Goal: Obtain resource: Download file/media

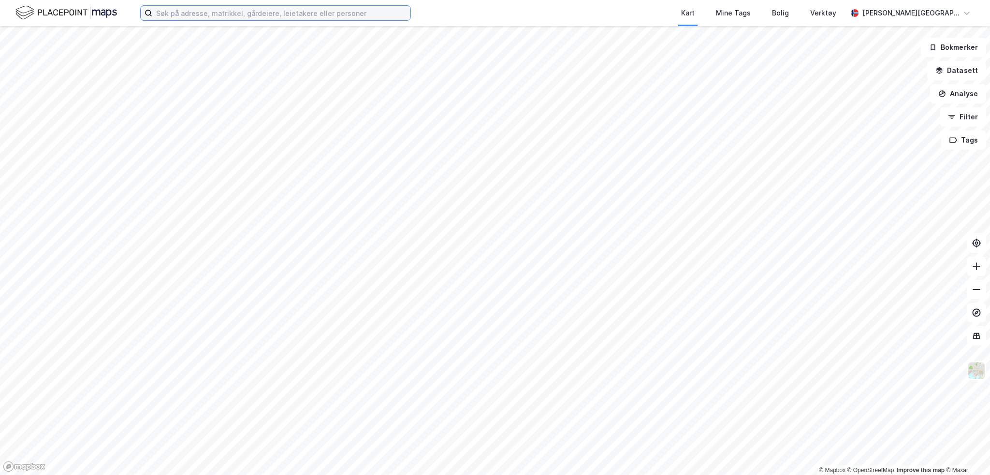
click at [209, 16] on input at bounding box center [281, 13] width 258 height 15
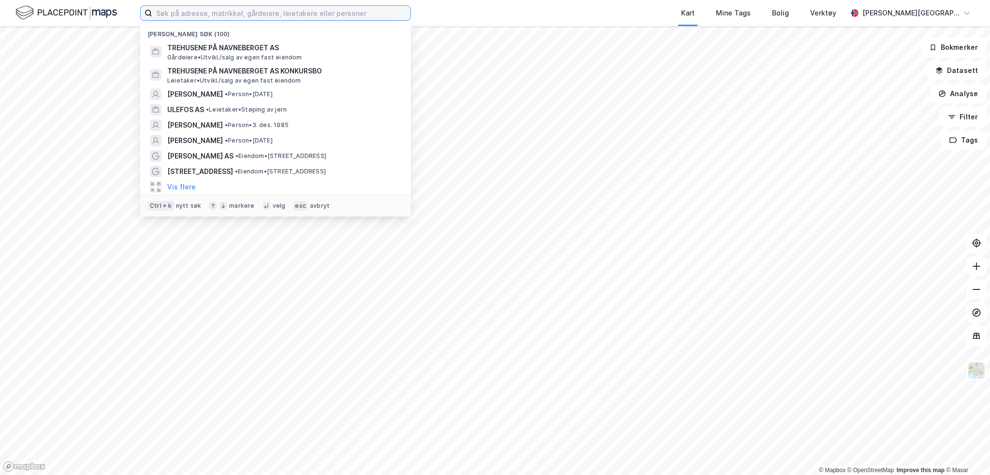
type input "n"
type input "r"
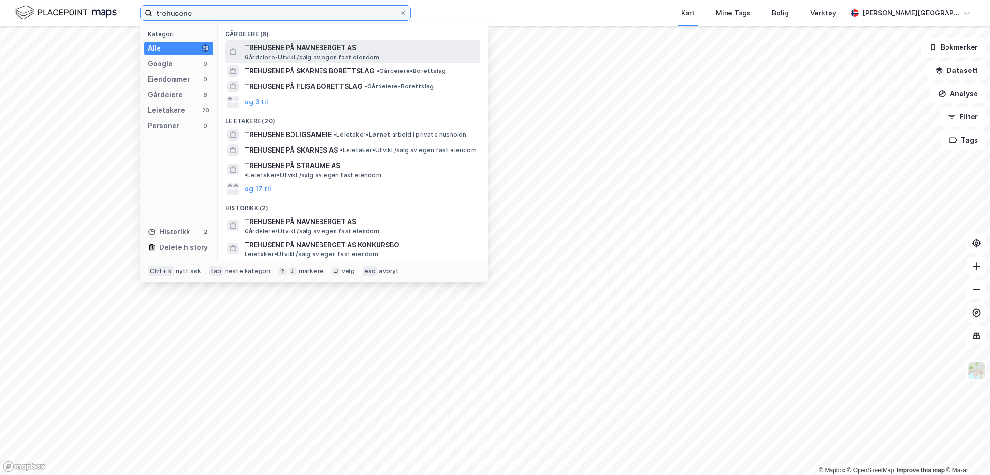
type input "trehusene"
click at [277, 48] on span "TREHUSENE PÅ NAVNEBERGET AS" at bounding box center [361, 48] width 232 height 12
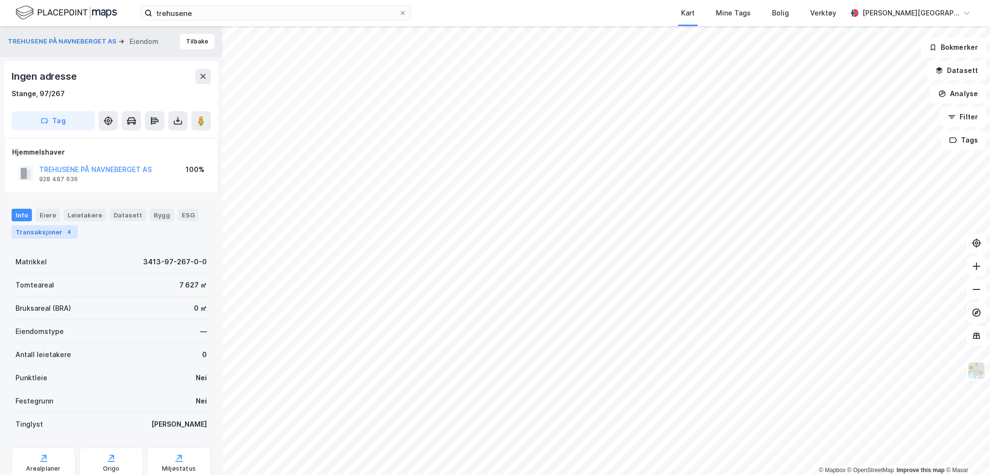
click at [42, 235] on div "Transaksjoner 4" at bounding box center [45, 232] width 66 height 14
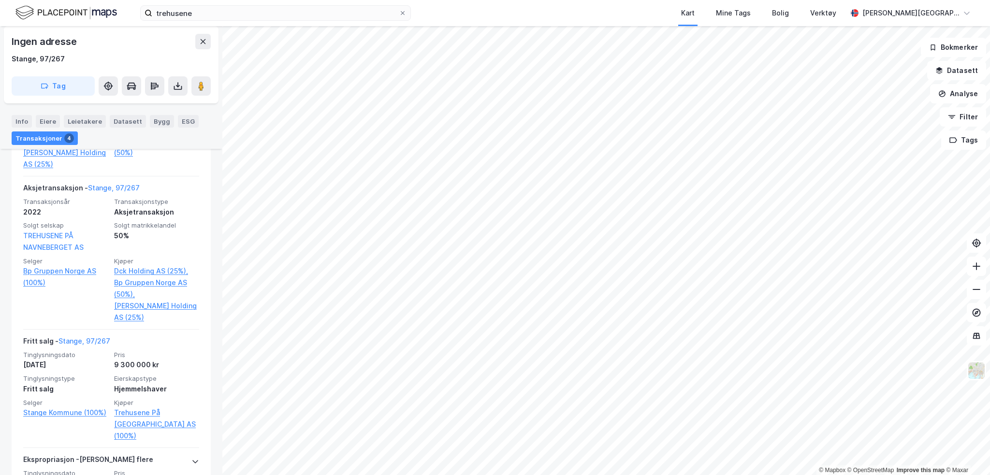
scroll to position [475, 0]
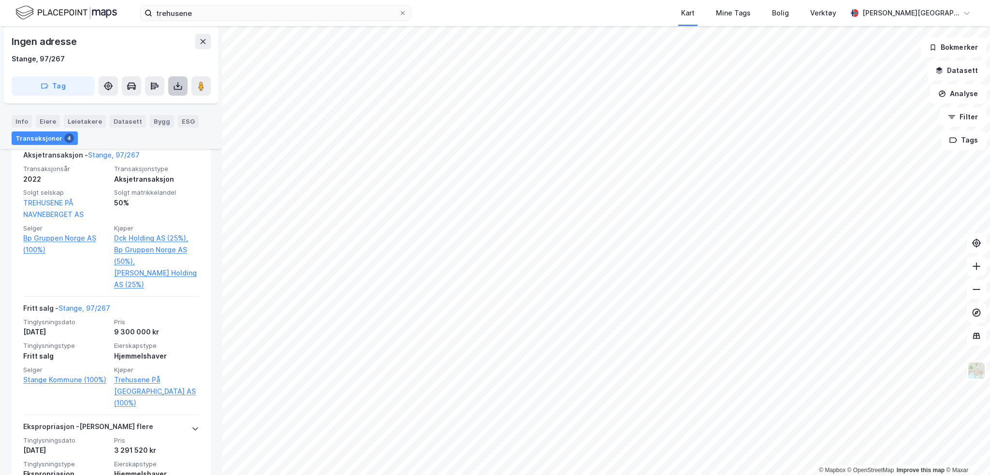
click at [184, 88] on button at bounding box center [177, 85] width 19 height 19
click at [167, 107] on div "Last ned grunnbok" at bounding box center [136, 105] width 103 height 15
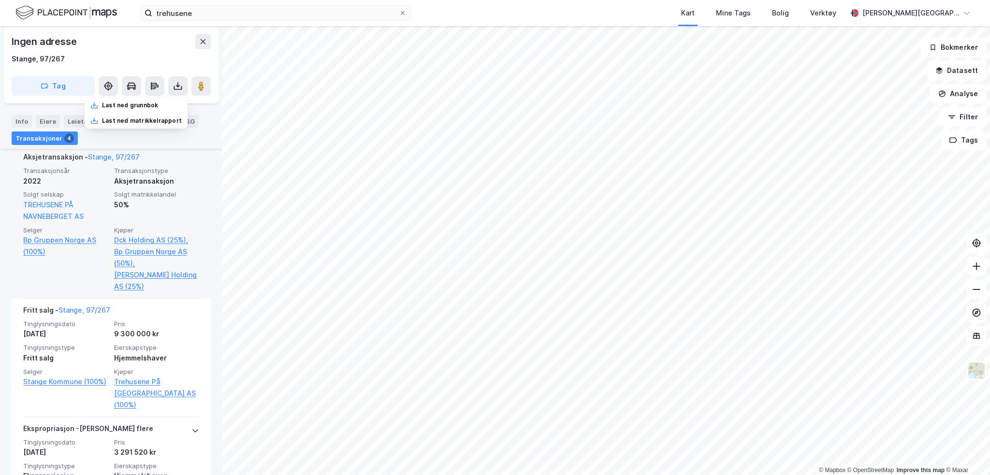
click at [31, 210] on div "TREHUSENE PÅ NAVNEBERGET AS" at bounding box center [65, 210] width 85 height 23
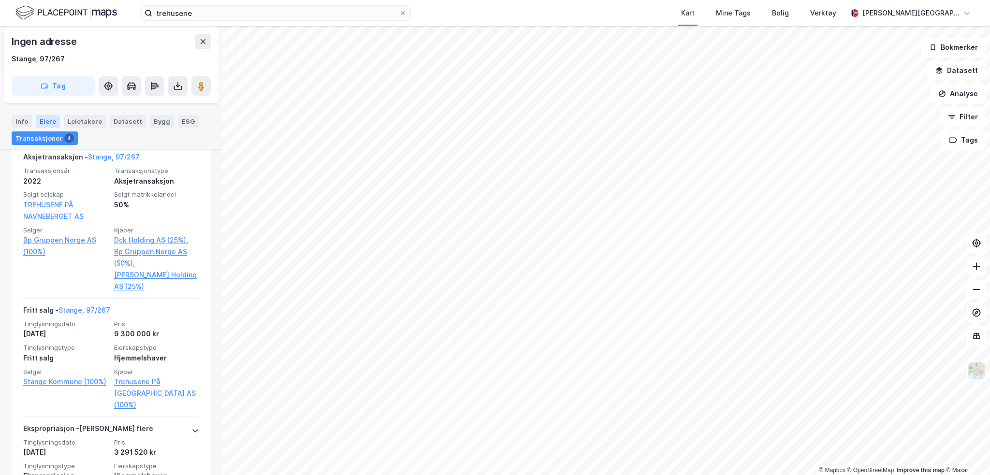
click at [47, 123] on div "Eiere" at bounding box center [48, 121] width 24 height 13
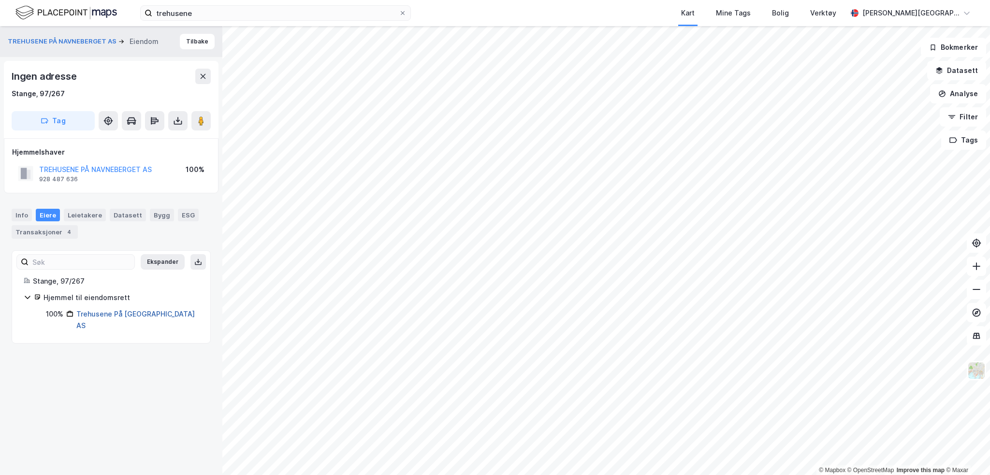
click at [123, 314] on link "Trehusene På [GEOGRAPHIC_DATA] AS" at bounding box center [135, 320] width 118 height 20
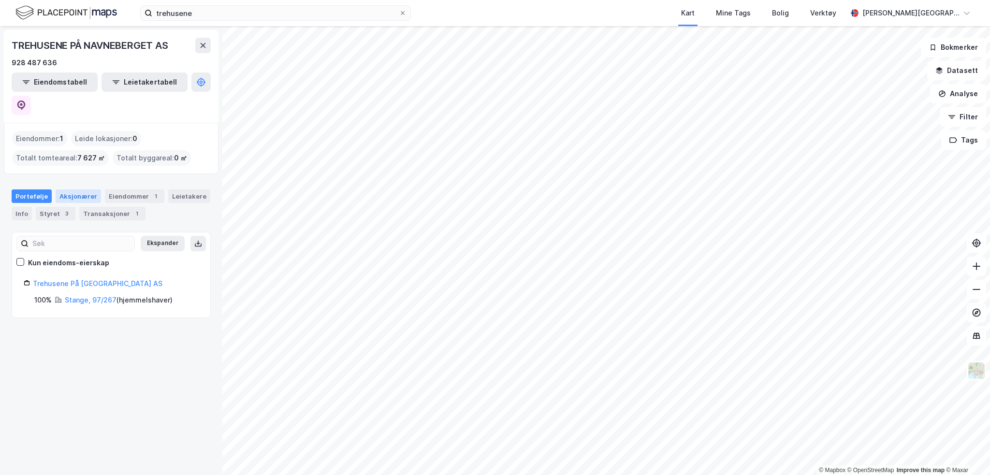
click at [72, 190] on div "Aksjonærer" at bounding box center [78, 197] width 45 height 14
click at [87, 290] on div "Trehusene På [GEOGRAPHIC_DATA] AS" at bounding box center [116, 296] width 166 height 12
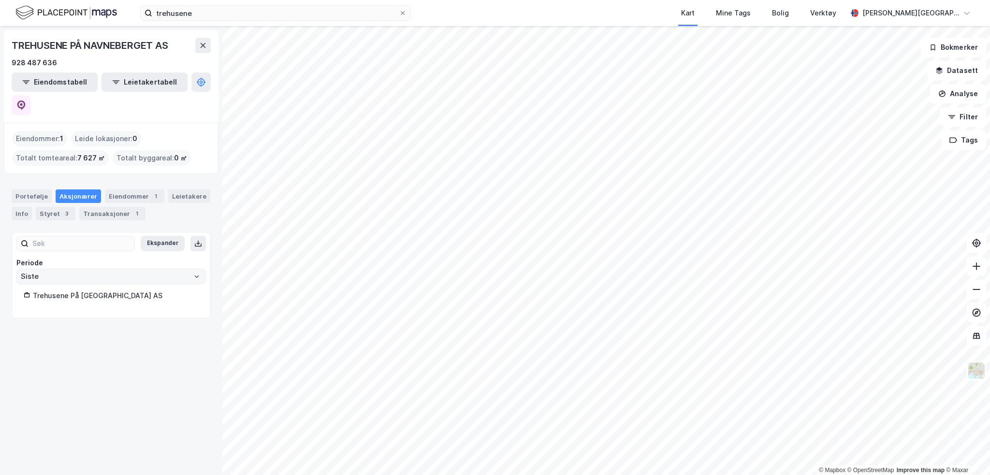
click at [195, 276] on icon "Open" at bounding box center [197, 277] width 4 height 2
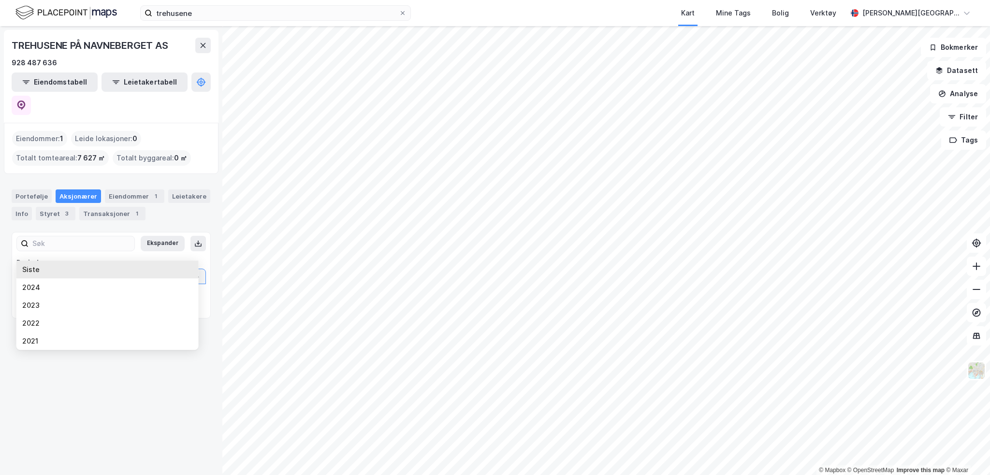
click at [132, 272] on li "Siste" at bounding box center [107, 270] width 182 height 18
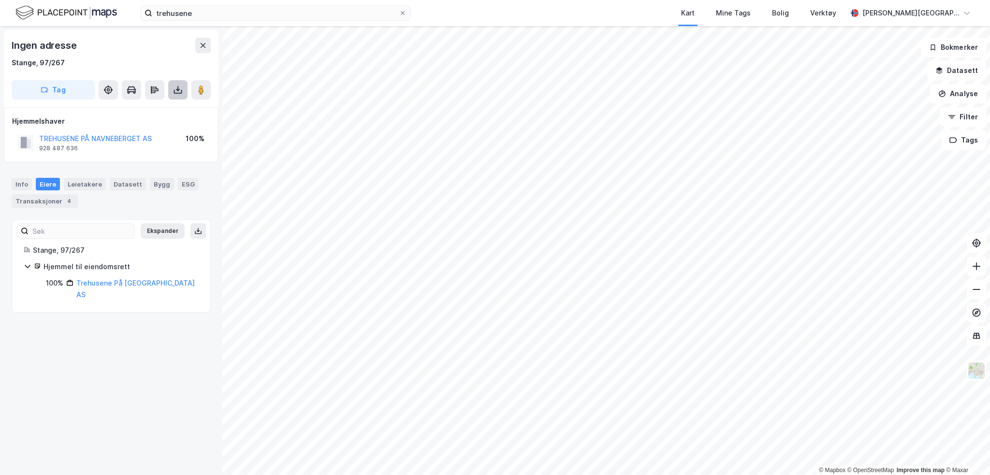
click at [169, 89] on button at bounding box center [177, 89] width 19 height 19
click at [164, 108] on div "Last ned grunnbok" at bounding box center [136, 109] width 103 height 15
